Goal: Navigation & Orientation: Find specific page/section

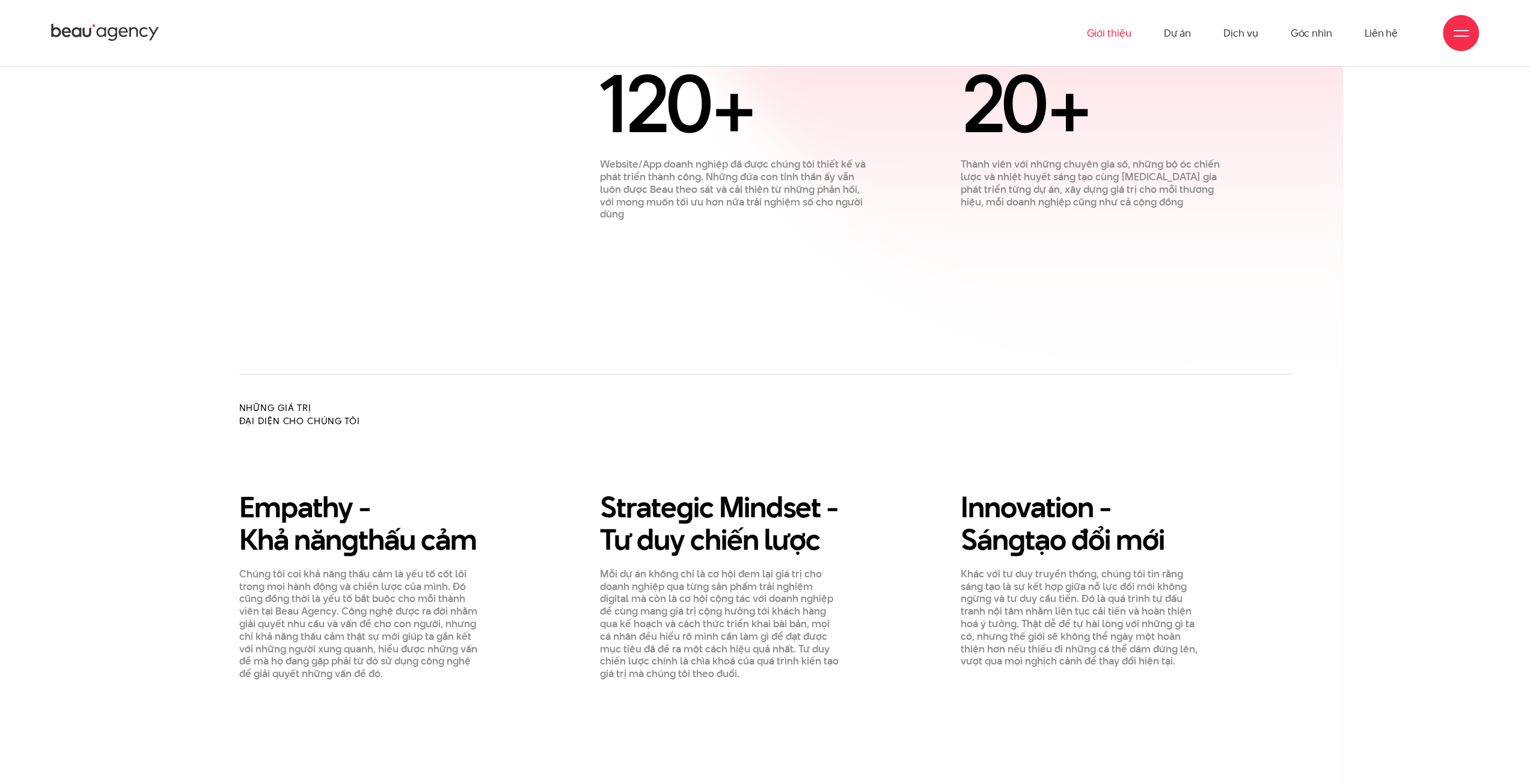
scroll to position [1436, 0]
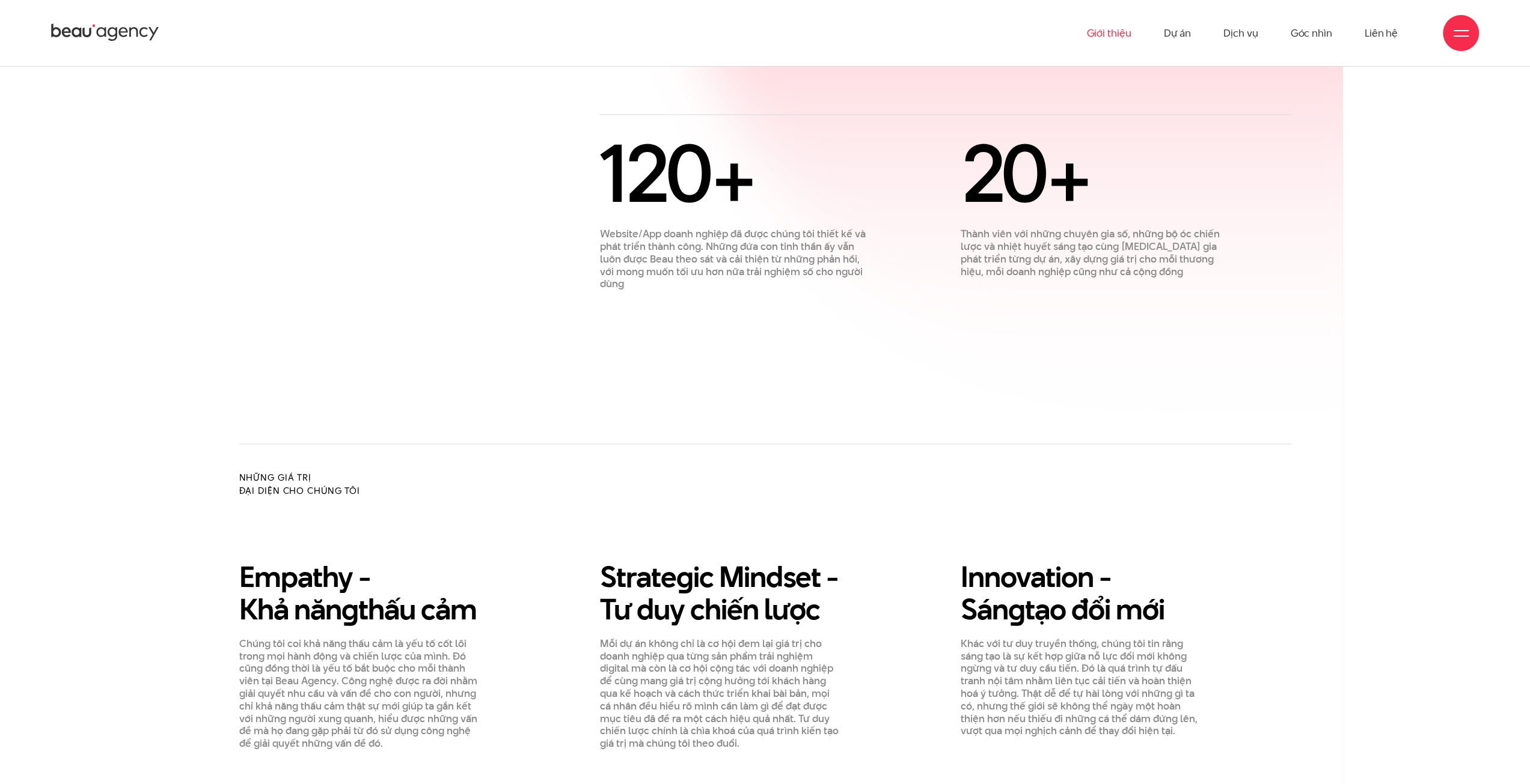
click at [1191, 27] on ul "Giới thiệu Dự án Dịch vụ Góc nhìn Liên hệ" at bounding box center [1242, 32] width 311 height 66
click at [1183, 31] on link "Dự án" at bounding box center [1177, 32] width 28 height 66
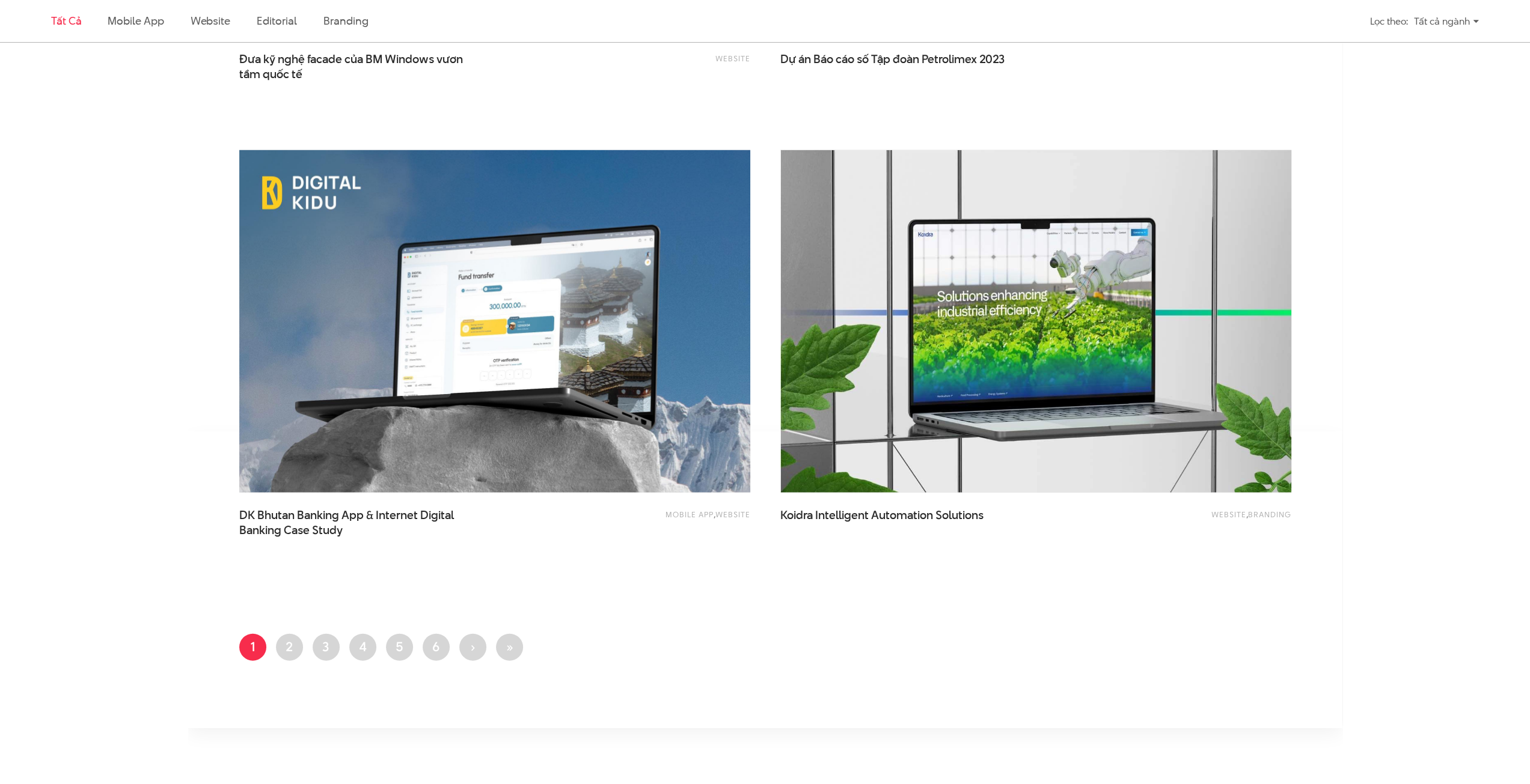
scroll to position [2601, 0]
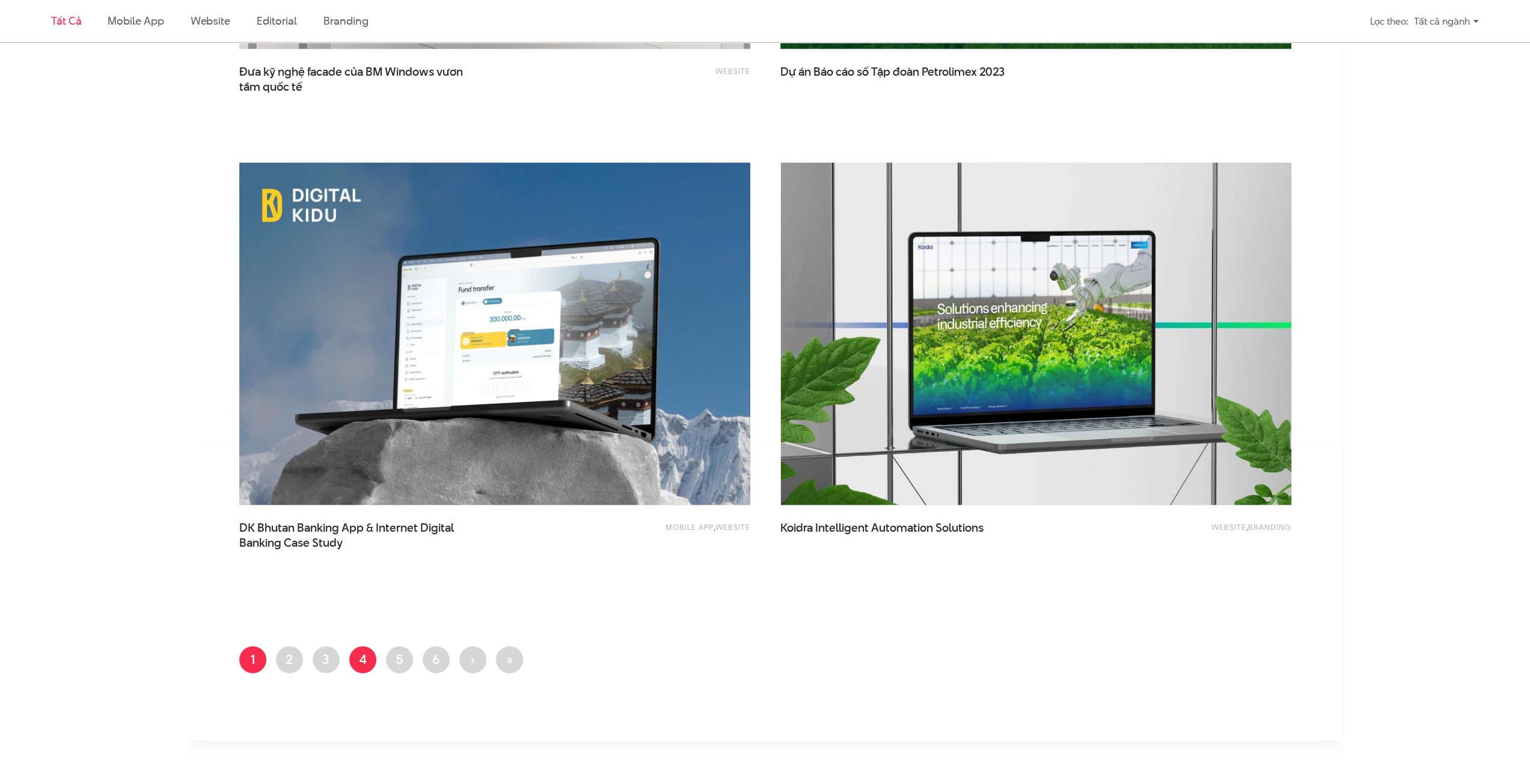
click at [365, 669] on link "Trang 4" at bounding box center [362, 660] width 27 height 27
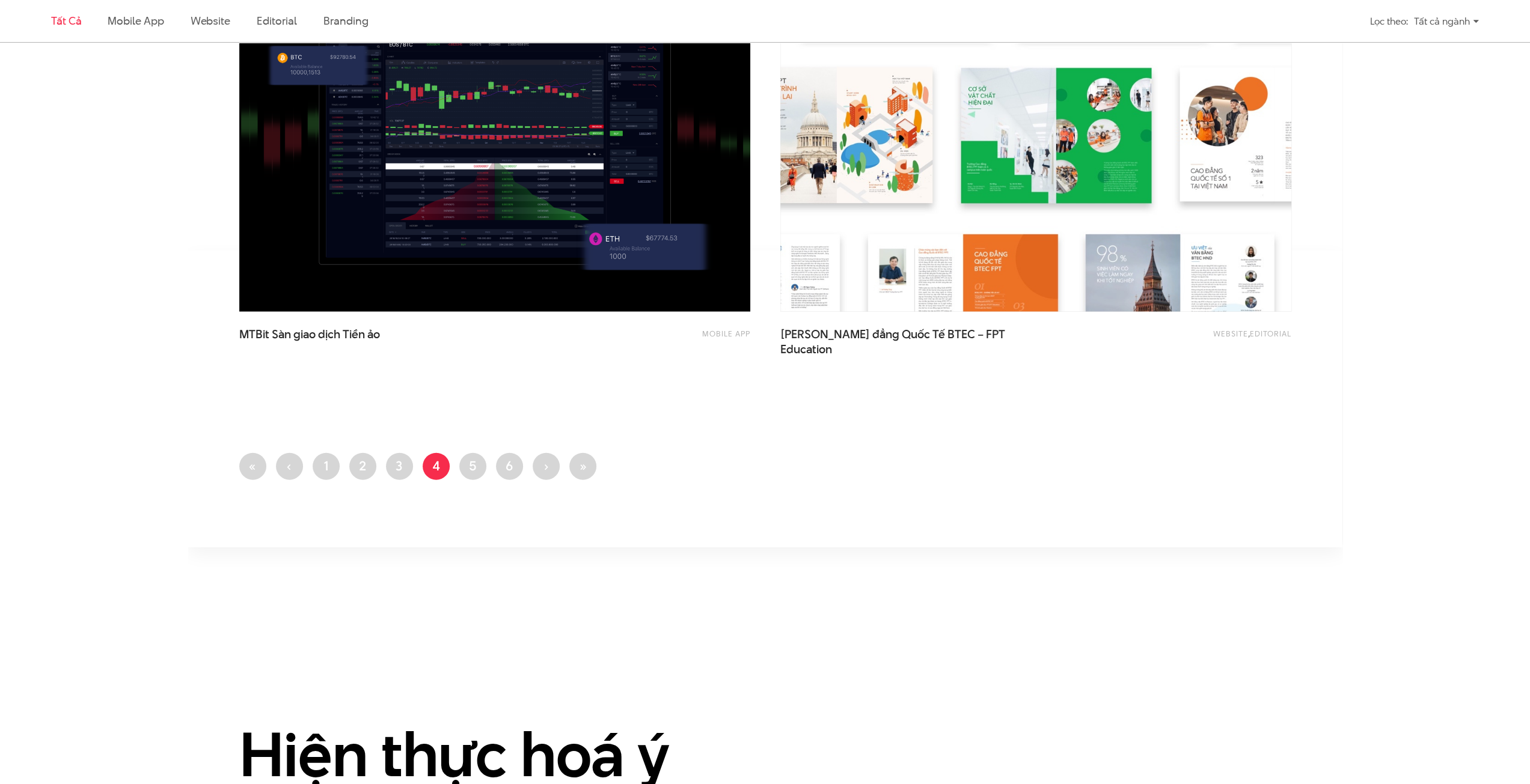
scroll to position [2579, 0]
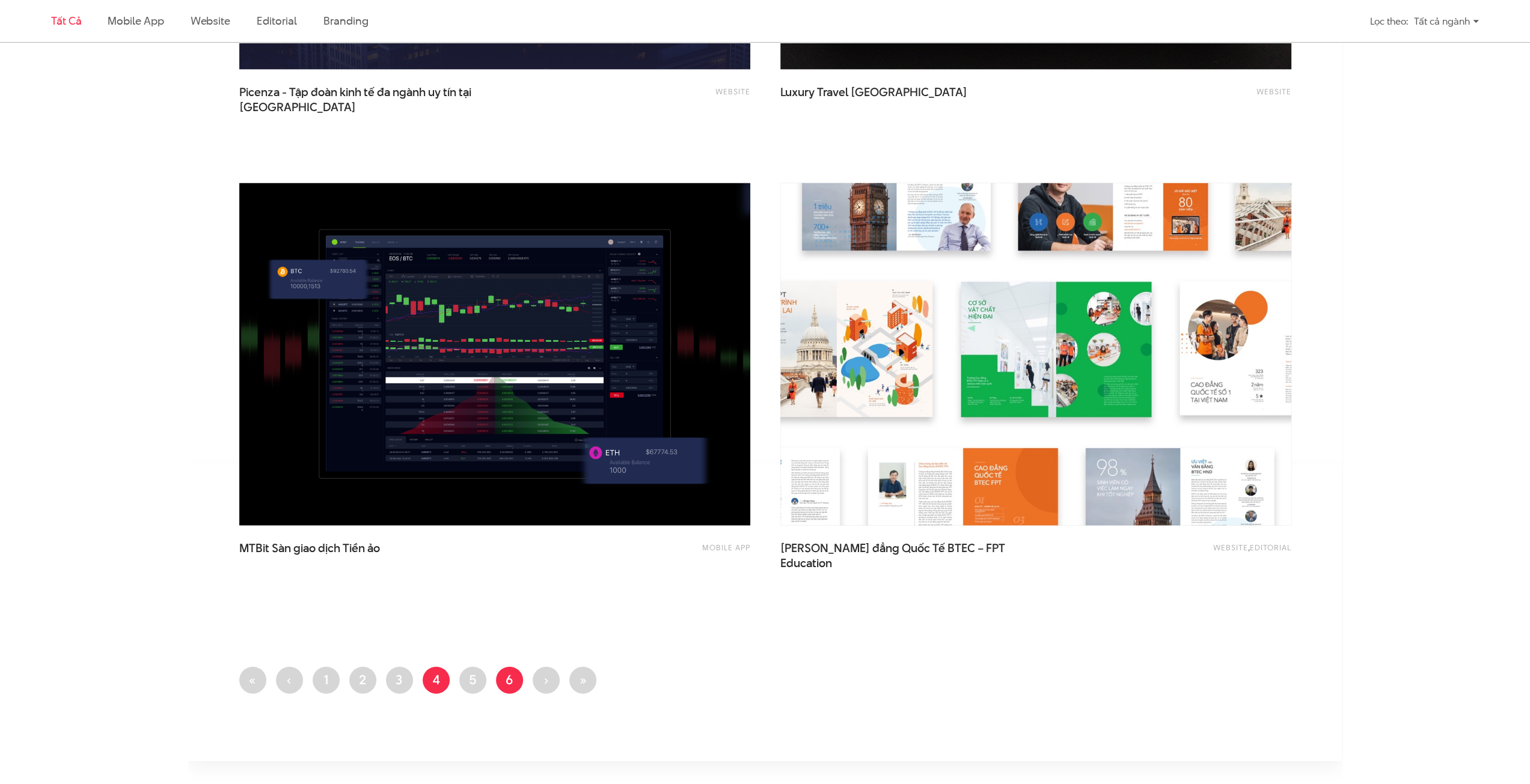
click at [501, 678] on link "Trang 6" at bounding box center [509, 680] width 27 height 27
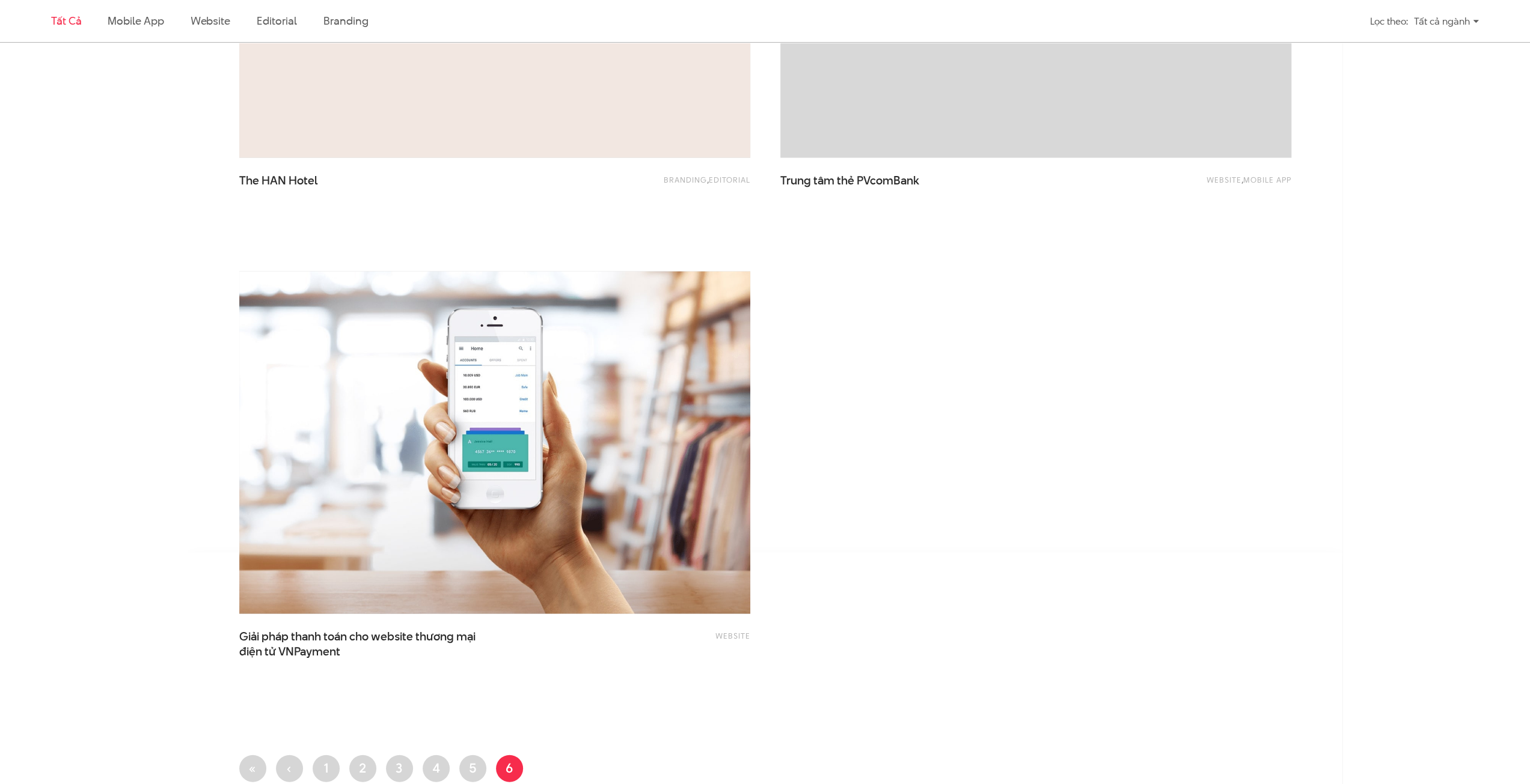
scroll to position [2524, 0]
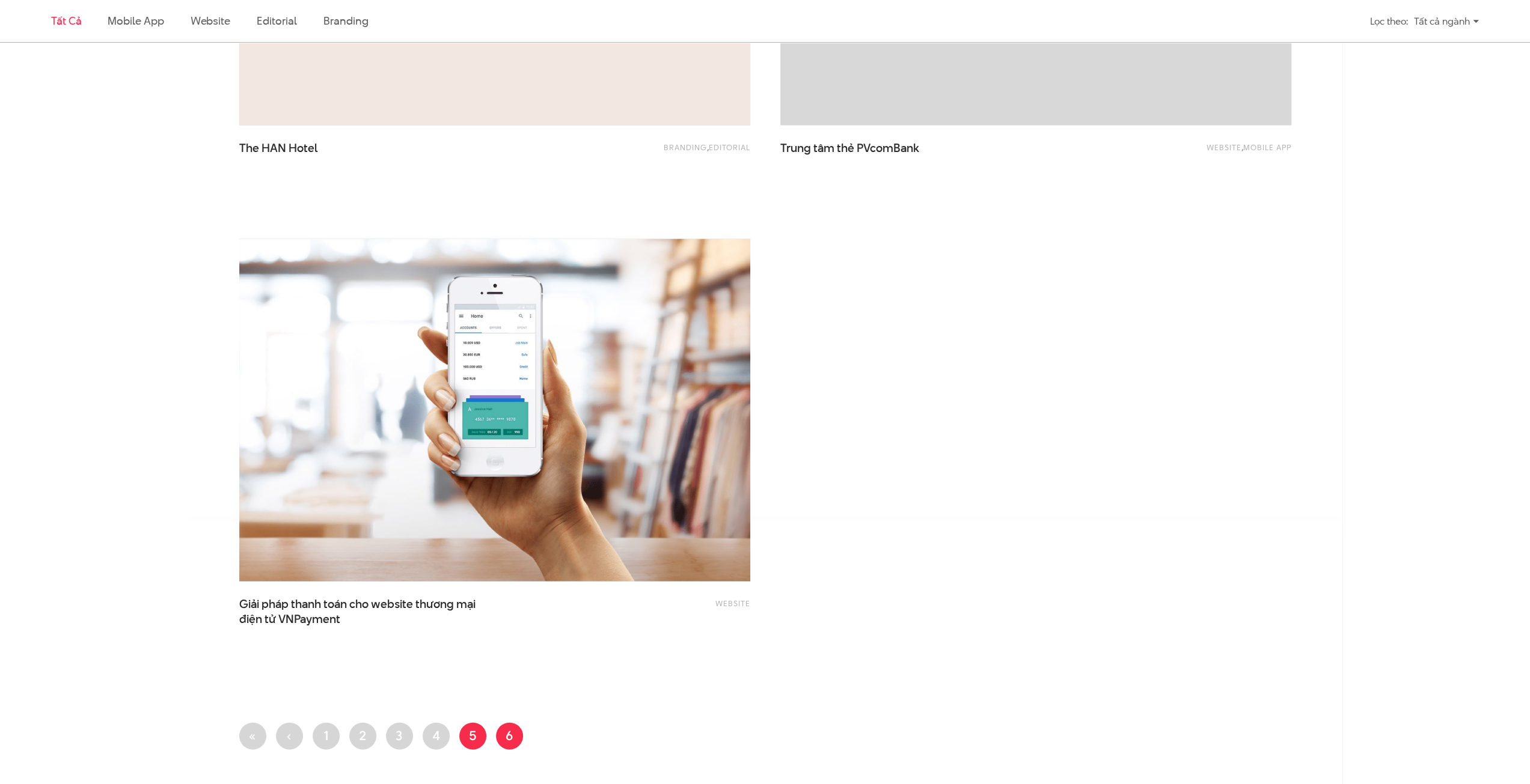
click at [466, 732] on link "Trang 5" at bounding box center [472, 736] width 27 height 27
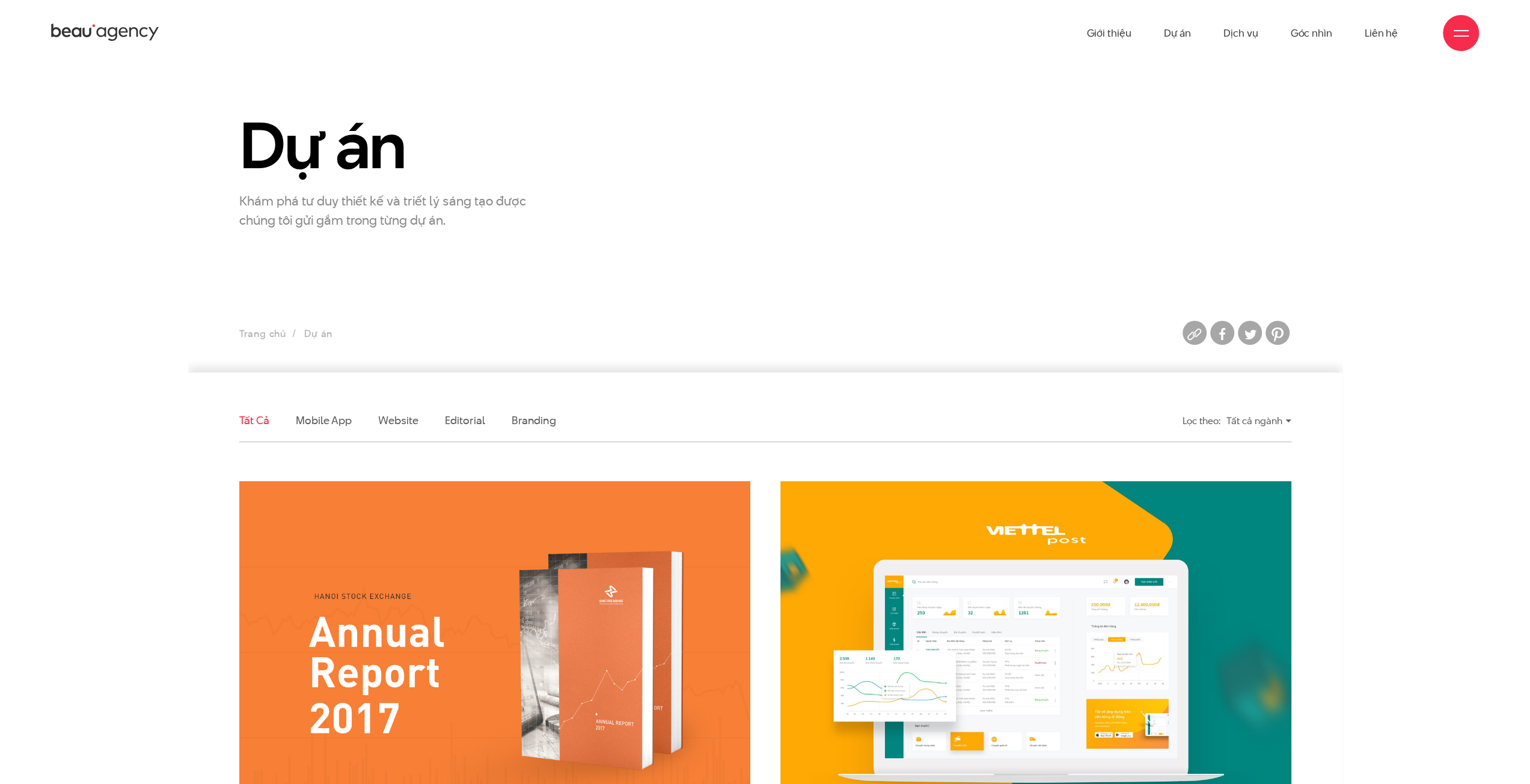
click at [1223, 30] on ul "Giới thiệu Dự án Dịch vụ Góc nhìn Liên hệ" at bounding box center [1242, 32] width 311 height 66
click at [1229, 33] on link "Dịch vụ" at bounding box center [1240, 32] width 34 height 66
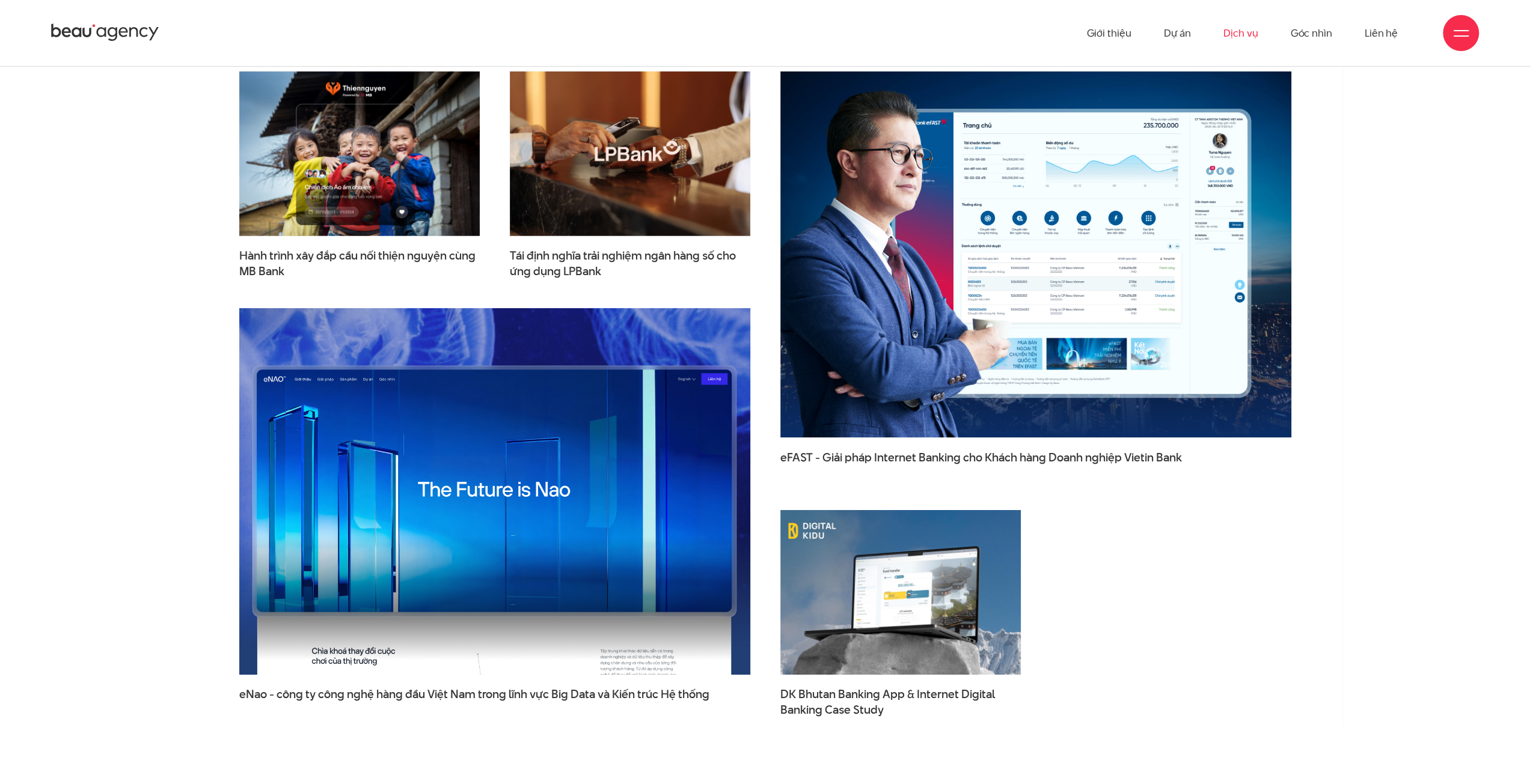
scroll to position [3666, 0]
